Goal: Navigation & Orientation: Understand site structure

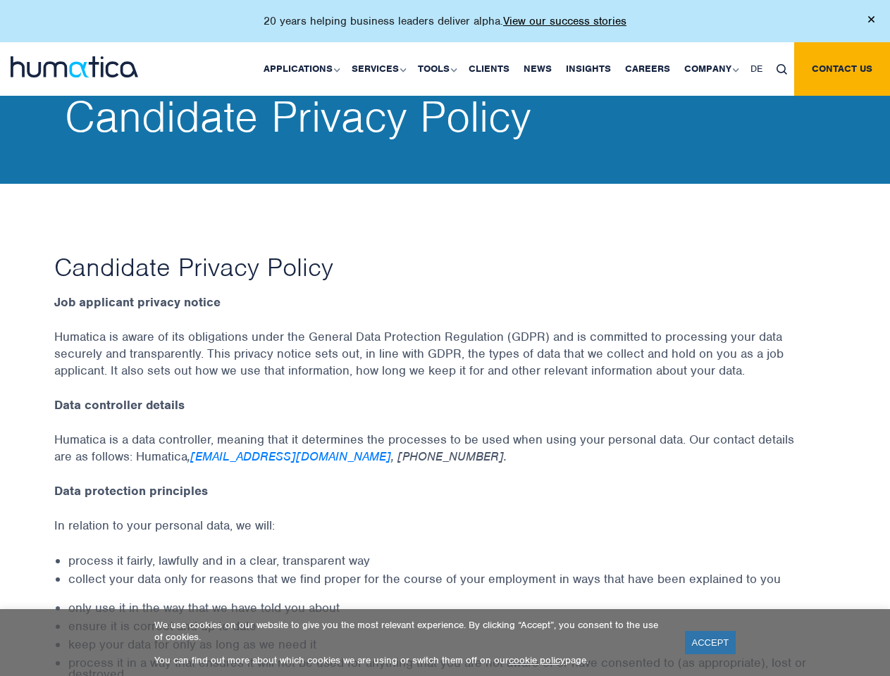
click at [445, 27] on p "20 years helping business leaders deliver alpha. View our success stories" at bounding box center [445, 21] width 363 height 14
click at [304, 68] on link "Applications" at bounding box center [300, 69] width 88 height 54
click at [380, 68] on link "Services" at bounding box center [378, 69] width 66 height 54
click at [439, 68] on link "Tools" at bounding box center [436, 69] width 51 height 54
click at [710, 68] on link "Company" at bounding box center [710, 69] width 66 height 54
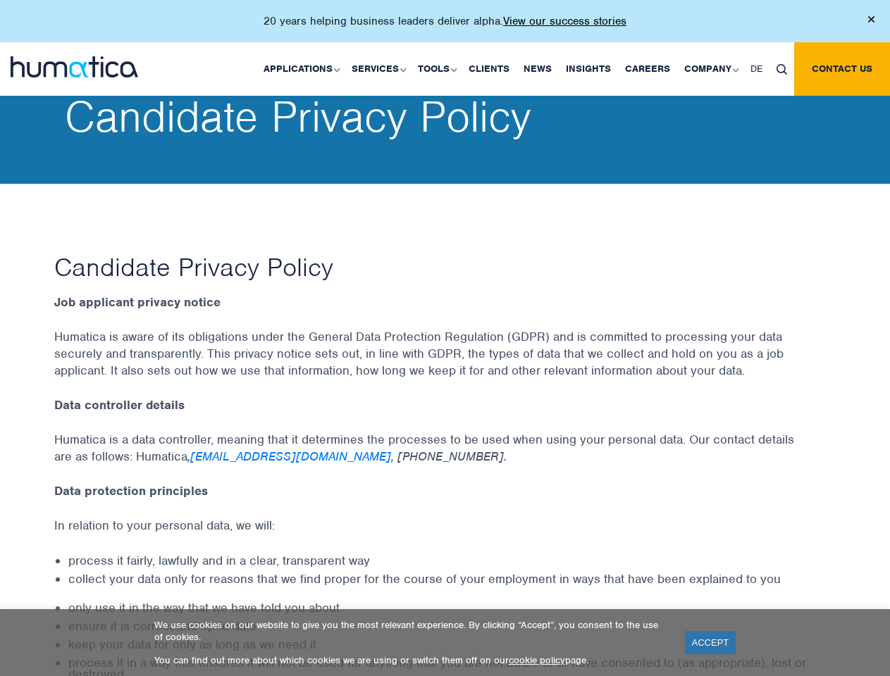
click at [781, 68] on img at bounding box center [781, 69] width 11 height 11
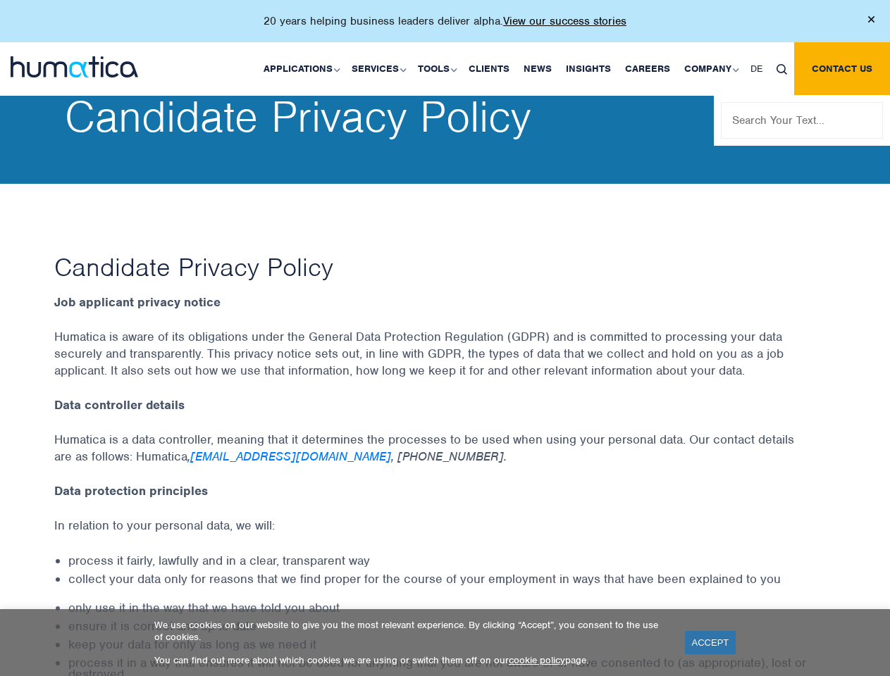
click at [710, 643] on link "ACCEPT" at bounding box center [710, 642] width 51 height 23
